Goal: Complete application form

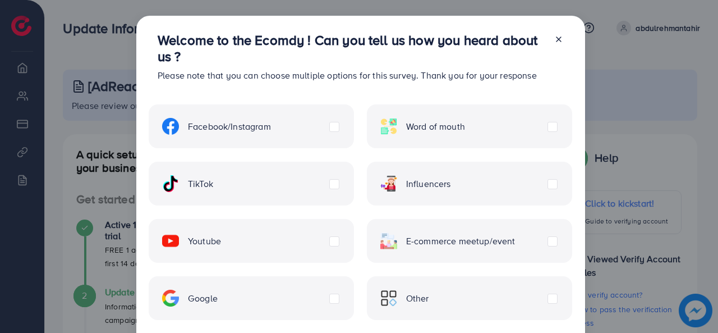
click at [213, 184] on label "TikTok" at bounding box center [187, 183] width 51 height 17
click at [337, 132] on div "Facebook/Instagram" at bounding box center [251, 126] width 205 height 44
click at [271, 130] on label "Facebook/Instagram" at bounding box center [216, 126] width 109 height 17
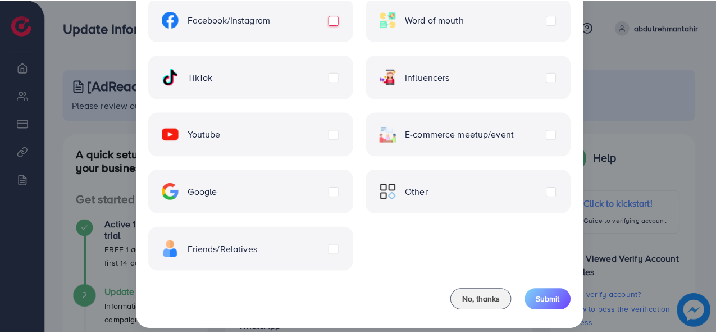
scroll to position [117, 0]
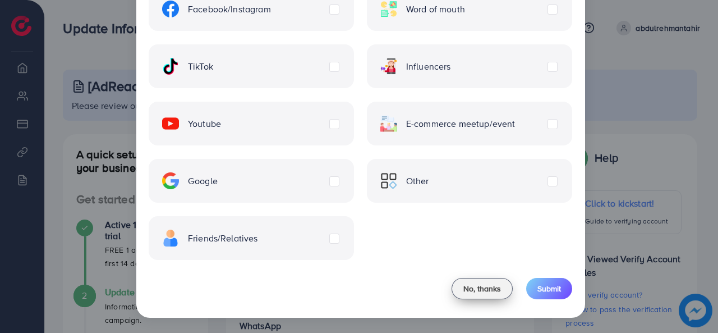
click at [496, 289] on span "No, thanks" at bounding box center [483, 288] width 38 height 11
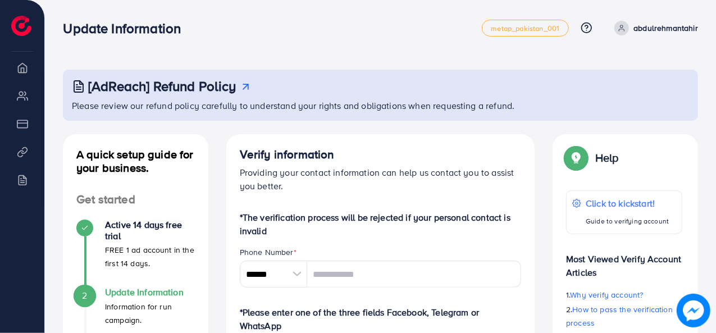
click at [295, 272] on div at bounding box center [297, 273] width 20 height 27
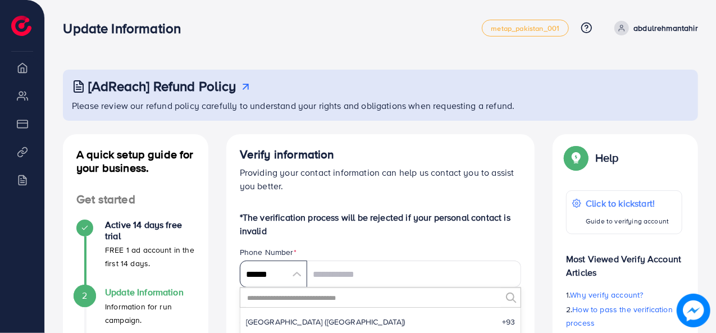
scroll to position [5211, 0]
click at [333, 294] on input "text" at bounding box center [373, 297] width 255 height 19
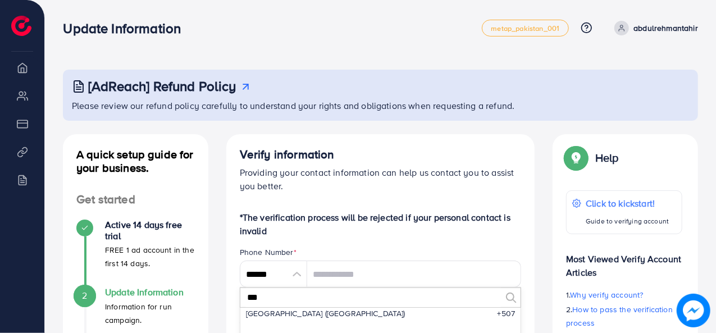
scroll to position [0, 0]
type input "***"
click at [329, 319] on li "Pakistan (‫[GEOGRAPHIC_DATA]‬‎) +92" at bounding box center [380, 321] width 281 height 22
type input "******"
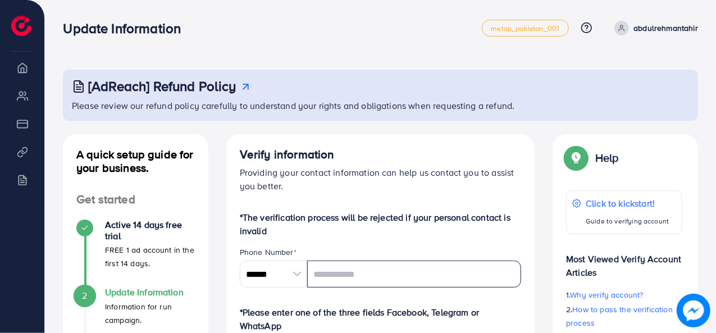
click at [344, 285] on input "tel" at bounding box center [414, 273] width 214 height 27
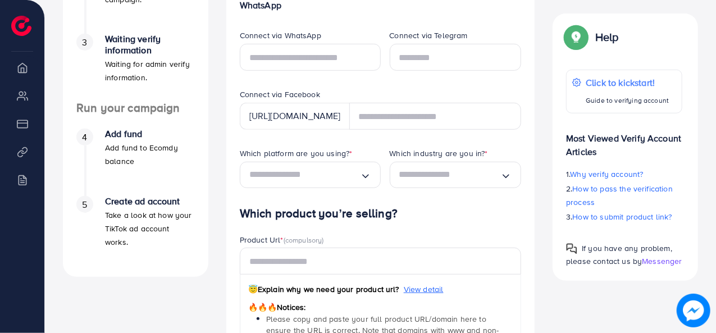
scroll to position [319, 0]
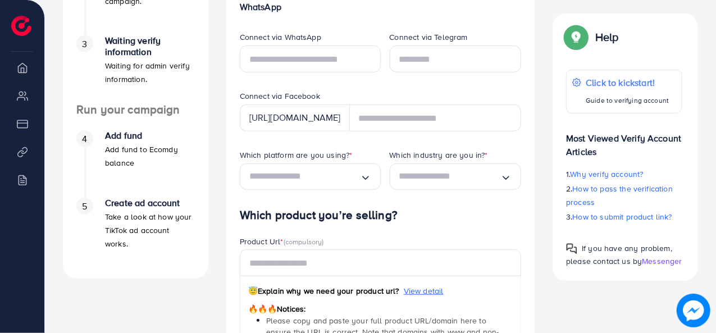
click at [271, 114] on div "[URL][DOMAIN_NAME]" at bounding box center [295, 117] width 110 height 27
click at [277, 121] on div "[URL][DOMAIN_NAME]" at bounding box center [295, 117] width 110 height 27
drag, startPoint x: 346, startPoint y: 117, endPoint x: 372, endPoint y: 118, distance: 25.8
click at [372, 118] on div "[URL][DOMAIN_NAME]" at bounding box center [381, 117] width 282 height 27
click at [419, 134] on form "*The verification process will be rejected if your personal contact is invalid …" at bounding box center [381, 202] width 282 height 620
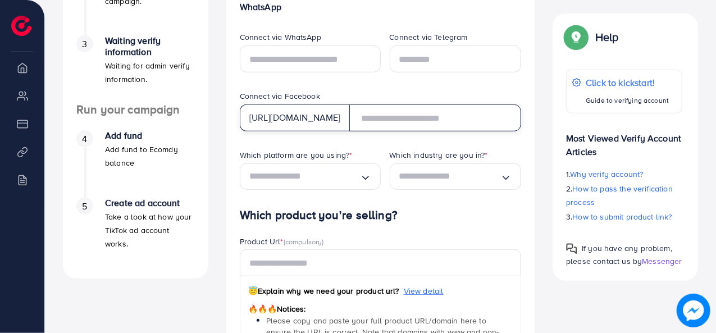
click at [429, 123] on input "text" at bounding box center [435, 117] width 172 height 27
